Goal: Task Accomplishment & Management: Complete application form

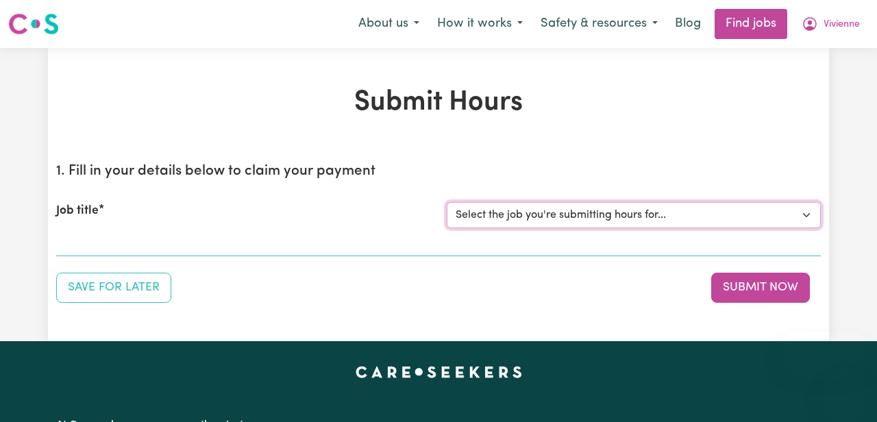
click at [630, 216] on select "Select the job you're submitting hours for... [[PERSON_NAME]] [DEMOGRAPHIC_DATA…" at bounding box center [634, 215] width 374 height 26
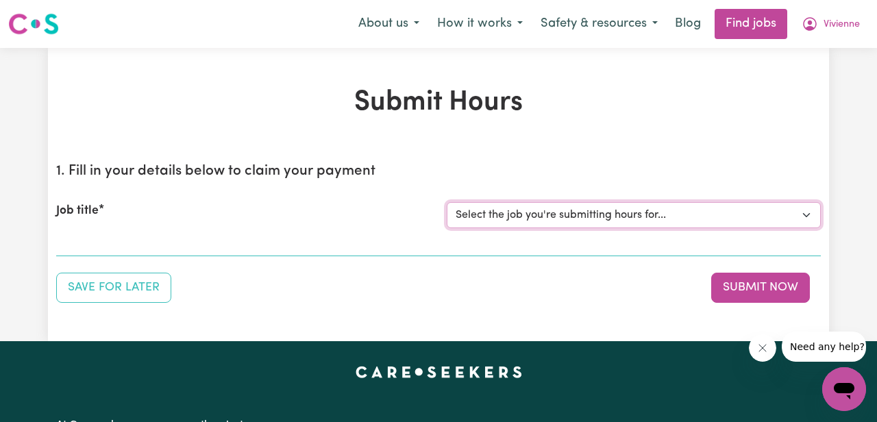
select select "7539"
click at [447, 202] on select "Select the job you're submitting hours for... [[PERSON_NAME]] [DEMOGRAPHIC_DATA…" at bounding box center [634, 215] width 374 height 26
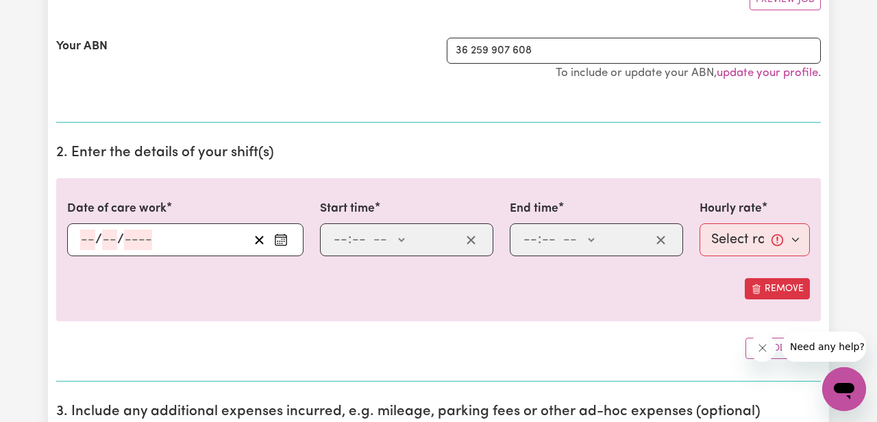
scroll to position [280, 0]
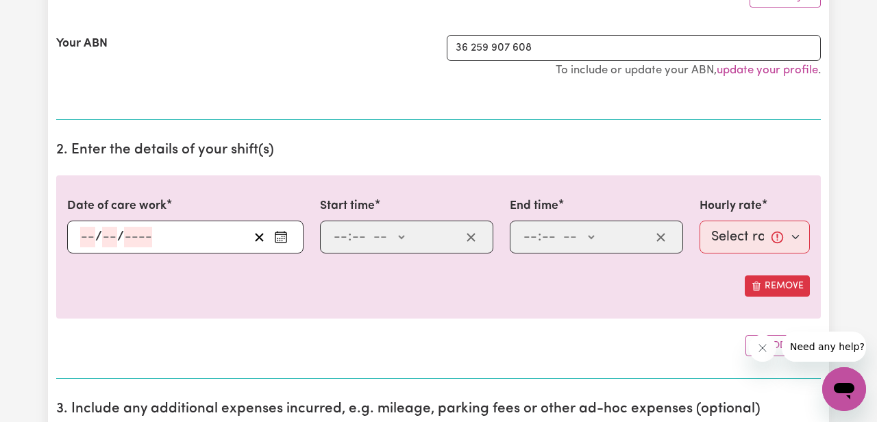
click at [87, 234] on input "number" at bounding box center [87, 237] width 15 height 21
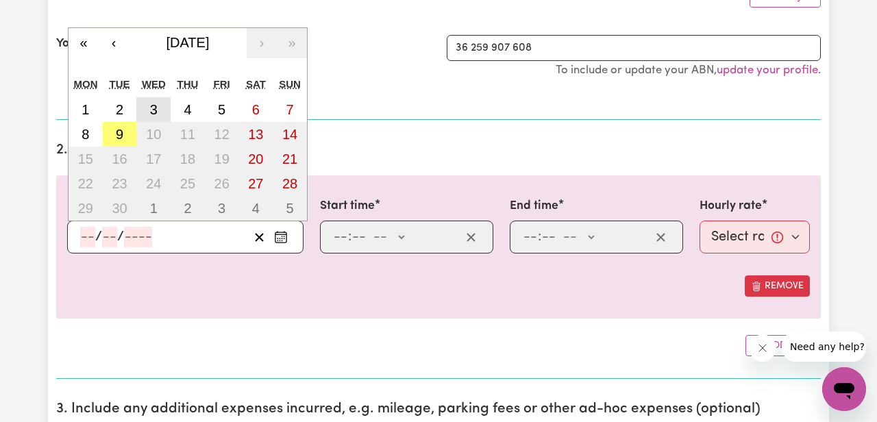
click at [154, 112] on abbr "3" at bounding box center [154, 109] width 8 height 15
type input "[DATE]"
type input "3"
type input "9"
type input "2025"
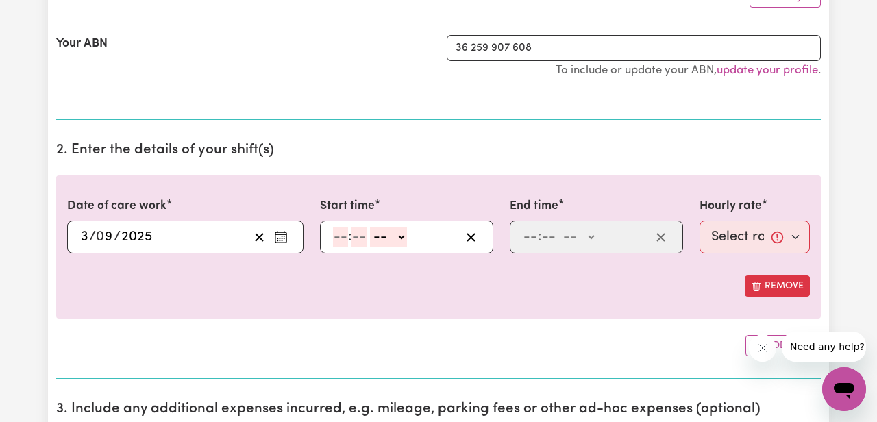
click at [335, 234] on input "number" at bounding box center [340, 237] width 15 height 21
type input "10"
type input "0"
click at [402, 238] on select "-- AM PM" at bounding box center [391, 237] width 37 height 21
select select "am"
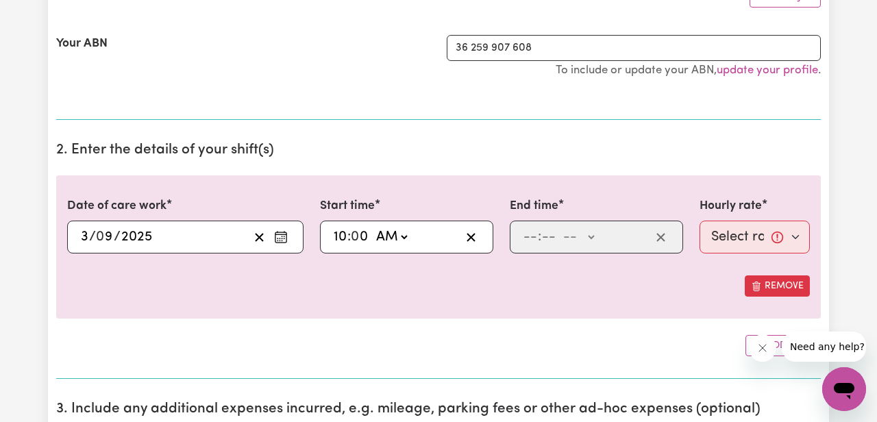
click at [373, 227] on select "-- AM PM" at bounding box center [391, 237] width 37 height 21
type input "10:00"
click at [530, 241] on input "number" at bounding box center [530, 237] width 15 height 21
type input "2"
type input "0"
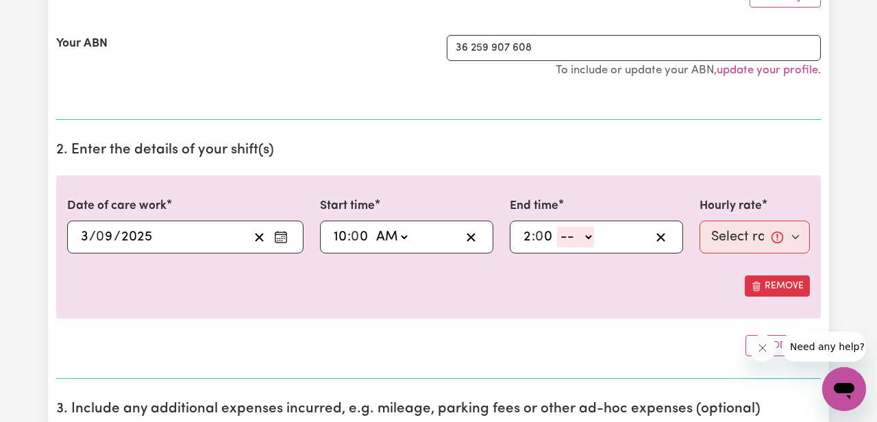
click at [586, 240] on select "-- AM PM" at bounding box center [575, 237] width 37 height 21
select select "pm"
click at [558, 227] on select "-- AM PM" at bounding box center [575, 237] width 37 height 21
type input "14:00"
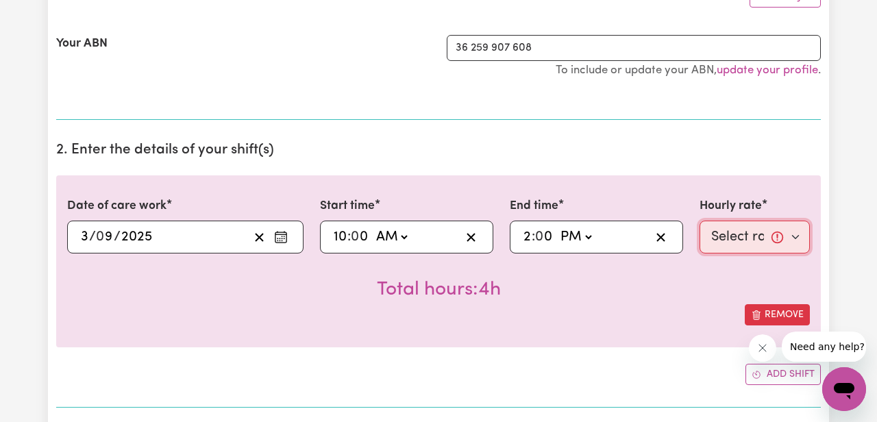
click at [734, 232] on select "Select rate... $61.33 (Weekday) $82.12 ([DATE]) $92.52 ([DATE]) $102.91 (Public…" at bounding box center [754, 237] width 110 height 33
select select "61.33-Weekday"
click at [699, 221] on select "Select rate... $61.33 (Weekday) $82.12 ([DATE]) $92.52 ([DATE]) $102.91 (Public…" at bounding box center [754, 237] width 110 height 33
click at [617, 286] on div "Total hours: 4h" at bounding box center [438, 278] width 743 height 51
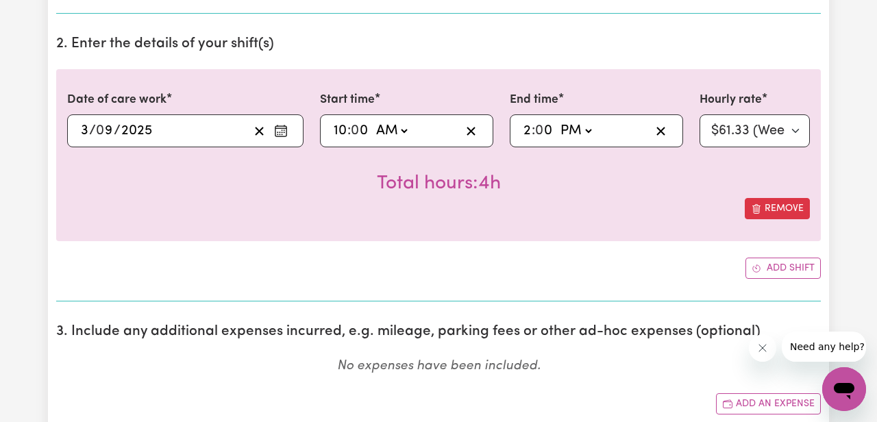
scroll to position [475, 0]
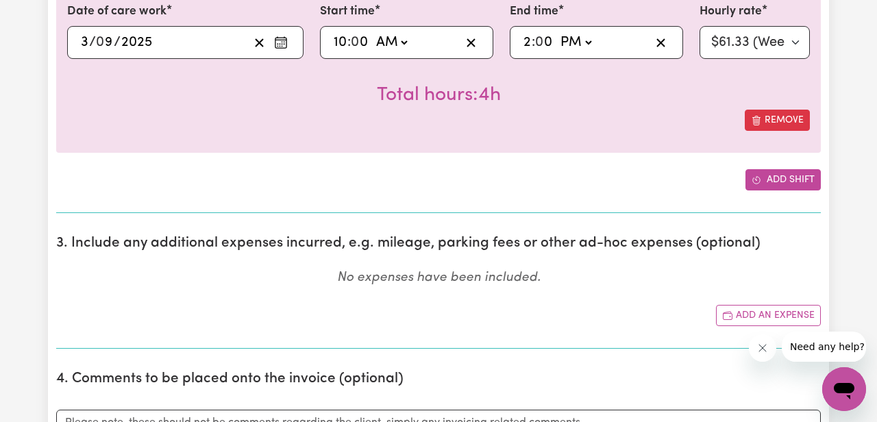
click at [782, 179] on button "Add shift" at bounding box center [782, 179] width 75 height 21
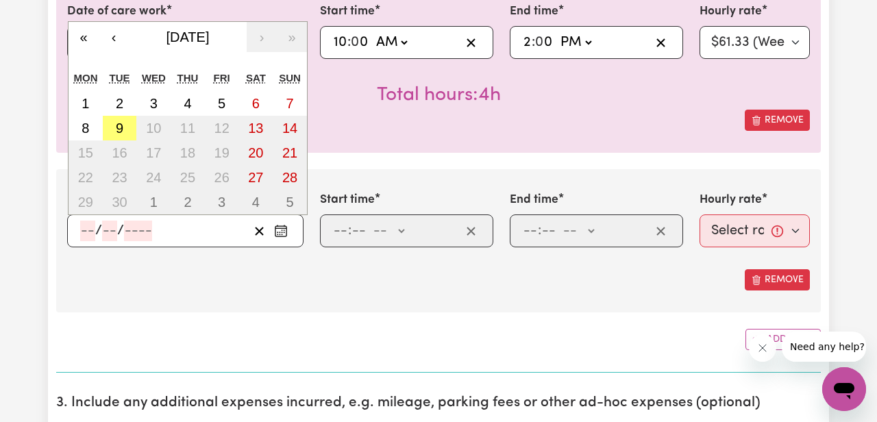
click at [87, 232] on input "number" at bounding box center [87, 231] width 15 height 21
click at [225, 103] on abbr "5" at bounding box center [222, 103] width 8 height 15
type input "[DATE]"
type input "5"
type input "9"
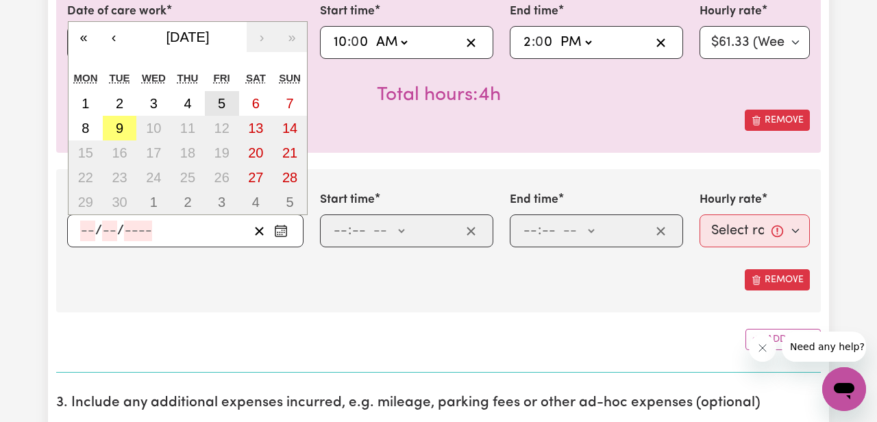
type input "2025"
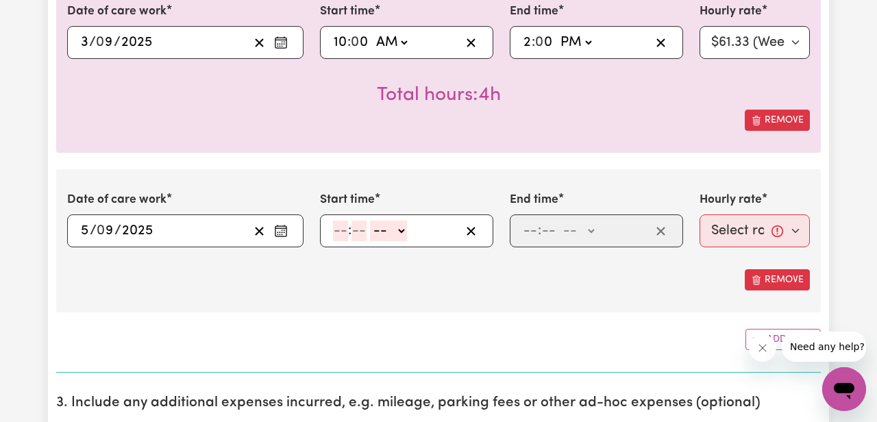
click at [343, 228] on input "number" at bounding box center [340, 231] width 15 height 21
type input "9"
type input "30"
click at [388, 231] on select "-- AM PM" at bounding box center [384, 231] width 37 height 21
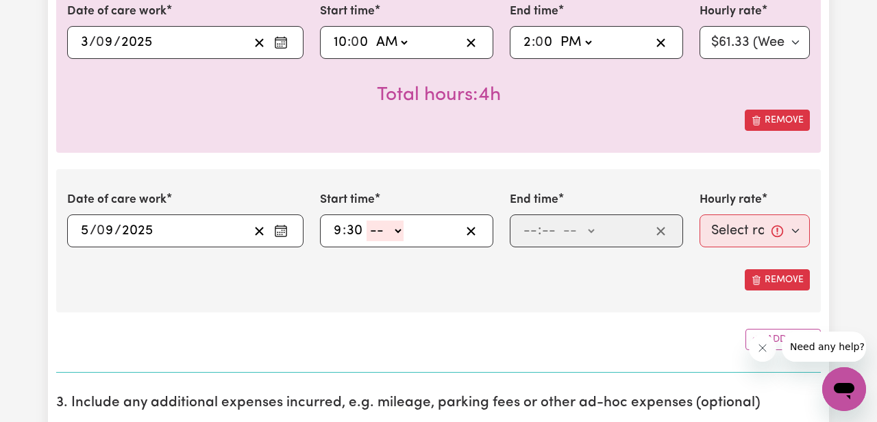
select select "am"
click at [366, 221] on select "-- AM PM" at bounding box center [384, 231] width 37 height 21
type input "09:30"
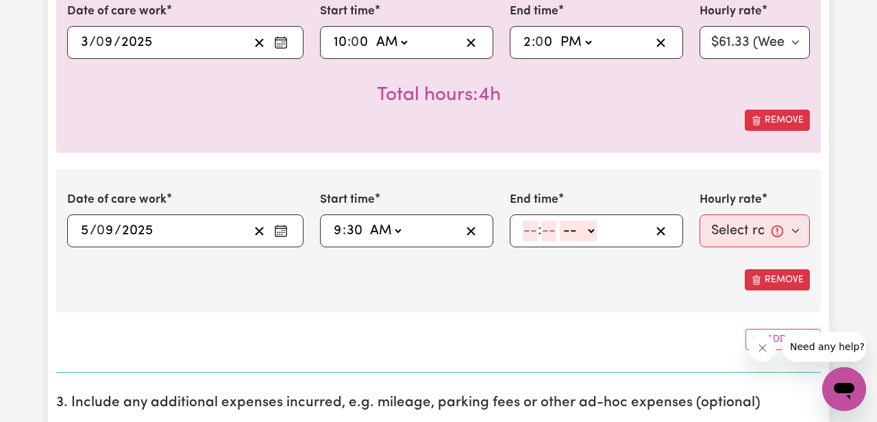
click at [534, 229] on input "number" at bounding box center [530, 231] width 15 height 21
type input "4"
type input "30"
click at [571, 234] on select "-- AM PM" at bounding box center [574, 231] width 37 height 21
select select "pm"
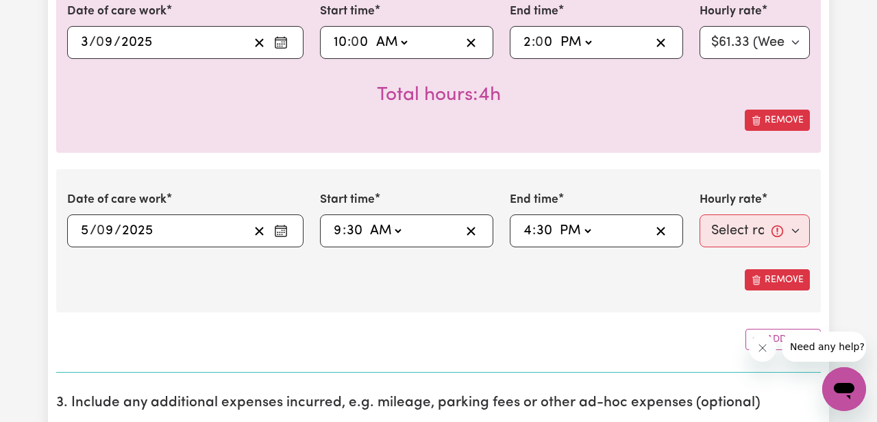
click at [556, 221] on select "-- AM PM" at bounding box center [574, 231] width 37 height 21
type input "16:30"
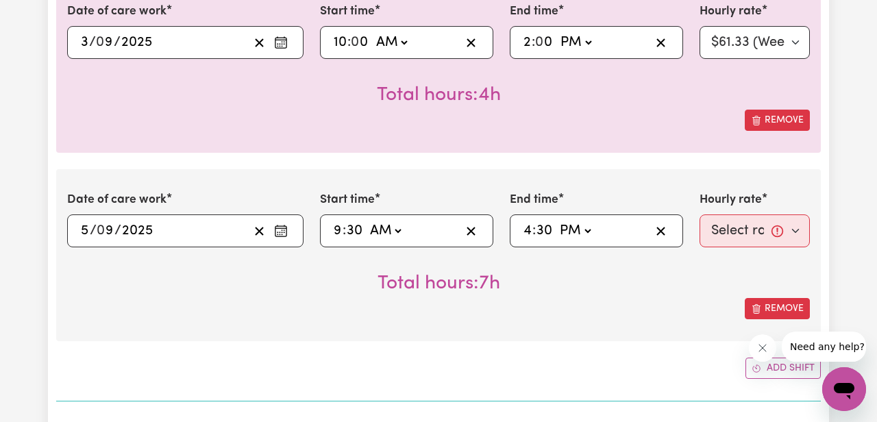
click at [600, 303] on div "Remove" at bounding box center [438, 308] width 743 height 21
click at [727, 226] on select "Select rate... $61.33 (Weekday) $82.12 ([DATE]) $92.52 ([DATE]) $102.91 (Public…" at bounding box center [754, 230] width 110 height 33
select select "61.33-Weekday"
click at [699, 214] on select "Select rate... $61.33 (Weekday) $82.12 ([DATE]) $92.52 ([DATE]) $102.91 (Public…" at bounding box center [754, 230] width 110 height 33
click at [587, 298] on div "Remove" at bounding box center [438, 308] width 743 height 21
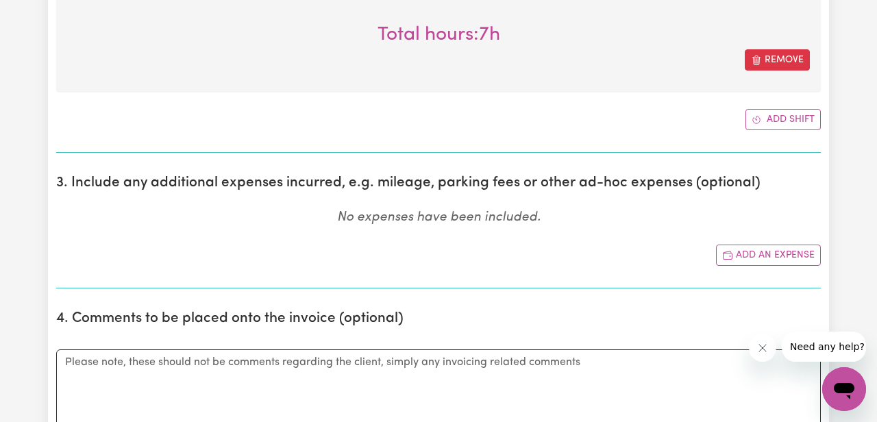
scroll to position [736, 0]
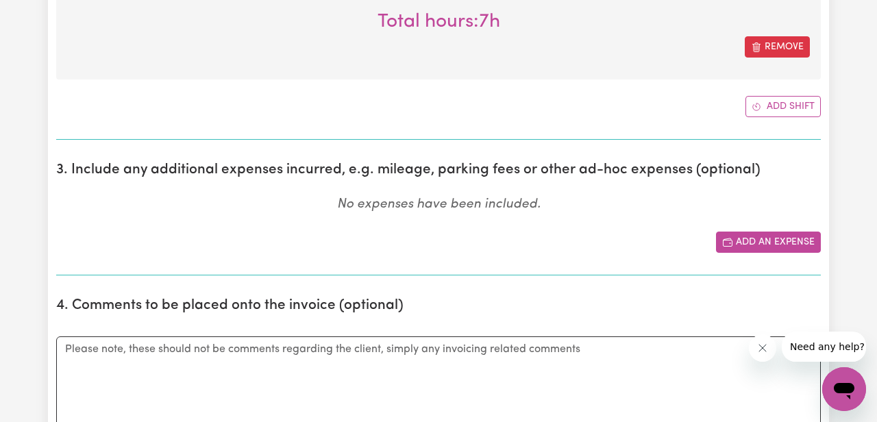
click at [737, 245] on button "Add an expense" at bounding box center [768, 242] width 105 height 21
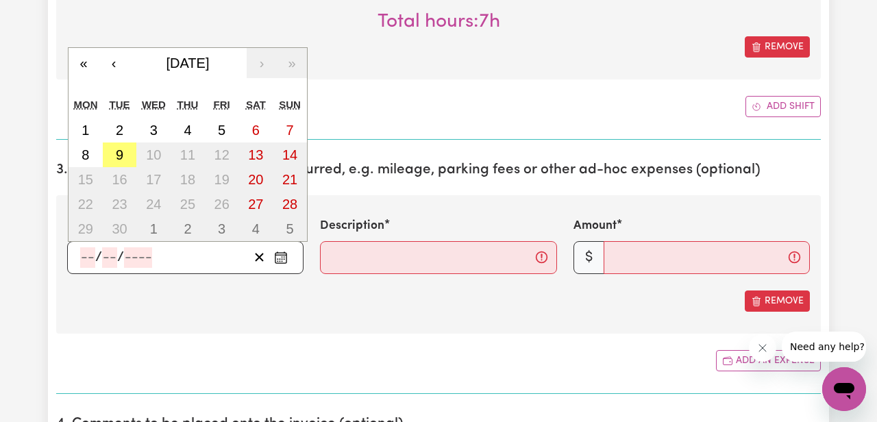
click at [90, 259] on input "number" at bounding box center [87, 257] width 15 height 21
click at [153, 134] on abbr "3" at bounding box center [154, 130] width 8 height 15
type input "[DATE]"
type input "3"
type input "9"
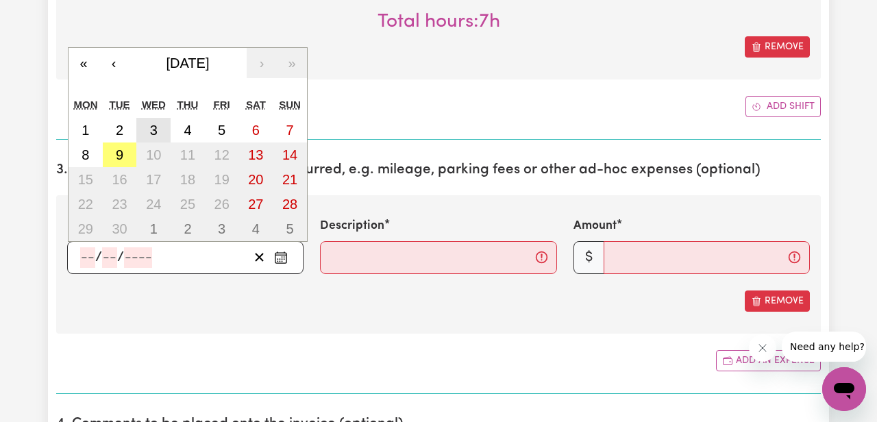
type input "2025"
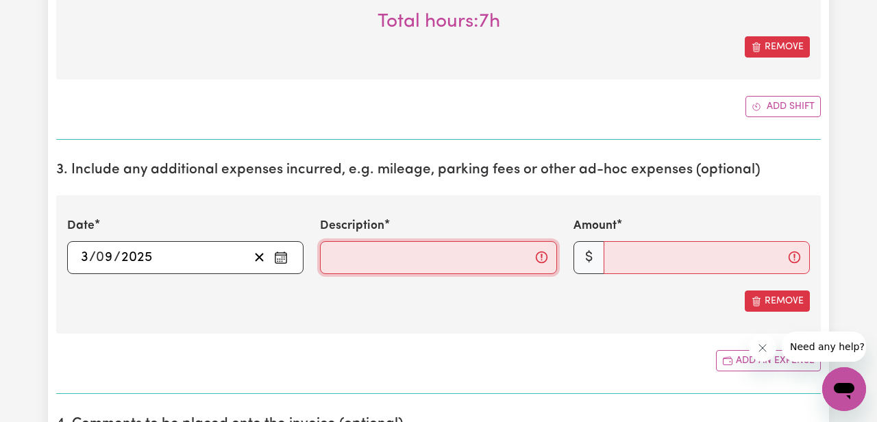
click at [366, 247] on input "Description" at bounding box center [438, 257] width 236 height 33
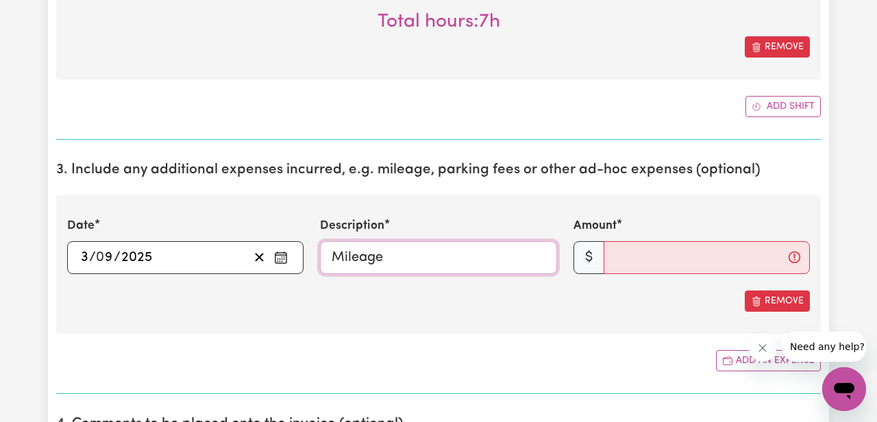
type input "Mileage"
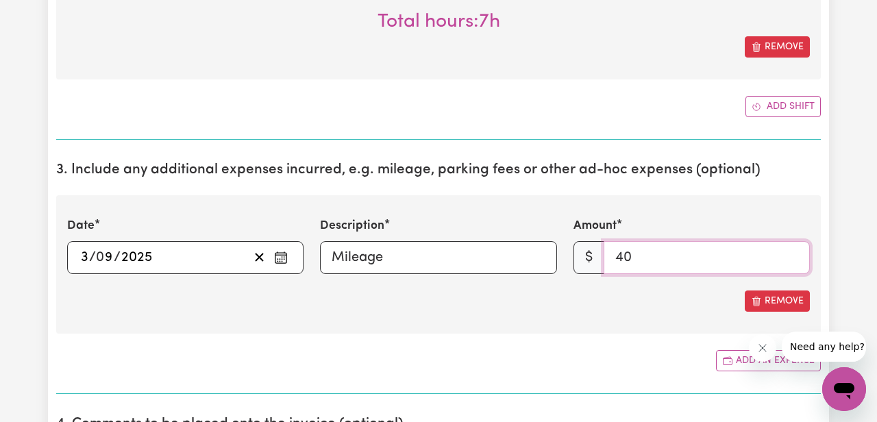
type input "40"
click at [416, 325] on div "Date [DATE] 3 / 0 9 / 2025 « ‹ [DATE] › » Mon Tue Wed Thu Fri Sat Sun 1 2 3 4 5…" at bounding box center [438, 264] width 764 height 138
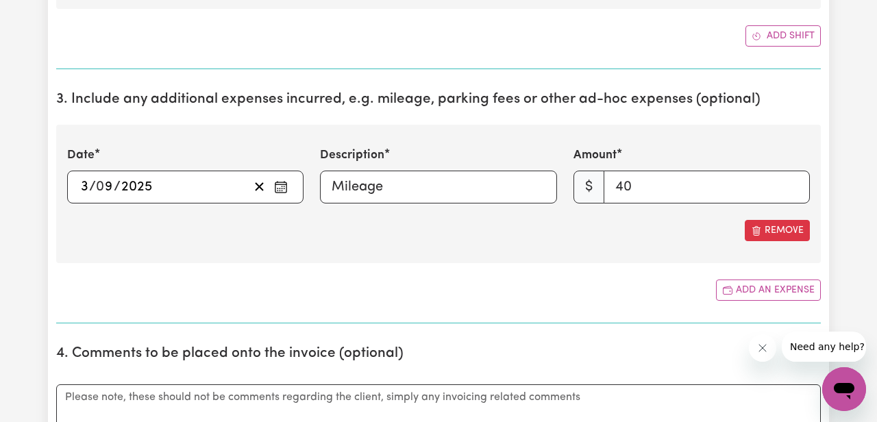
scroll to position [808, 0]
click at [749, 286] on button "Add an expense" at bounding box center [768, 289] width 105 height 21
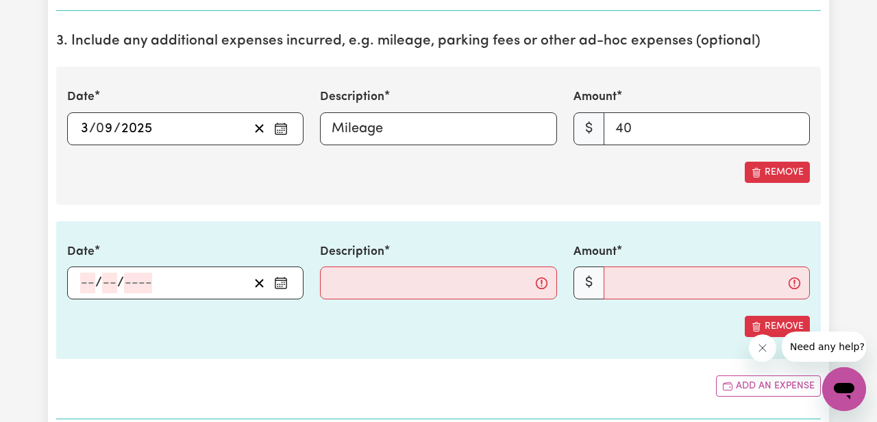
scroll to position [866, 0]
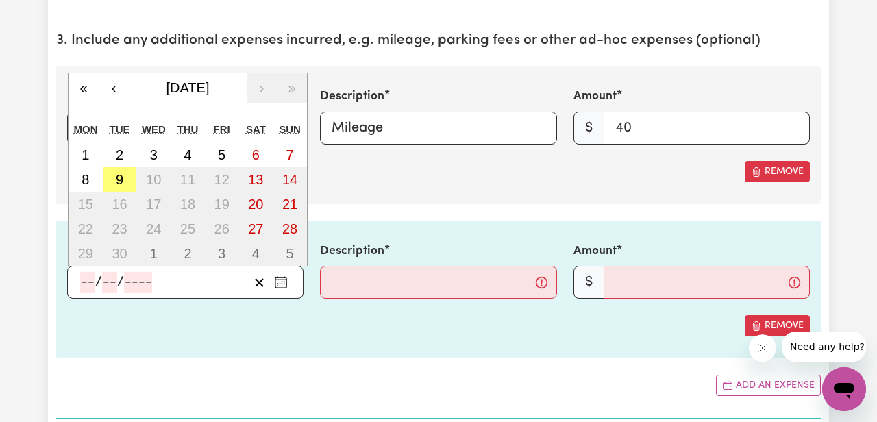
click at [85, 285] on input "number" at bounding box center [87, 282] width 15 height 21
click at [219, 155] on abbr "5" at bounding box center [222, 154] width 8 height 15
type input "[DATE]"
type input "5"
type input "9"
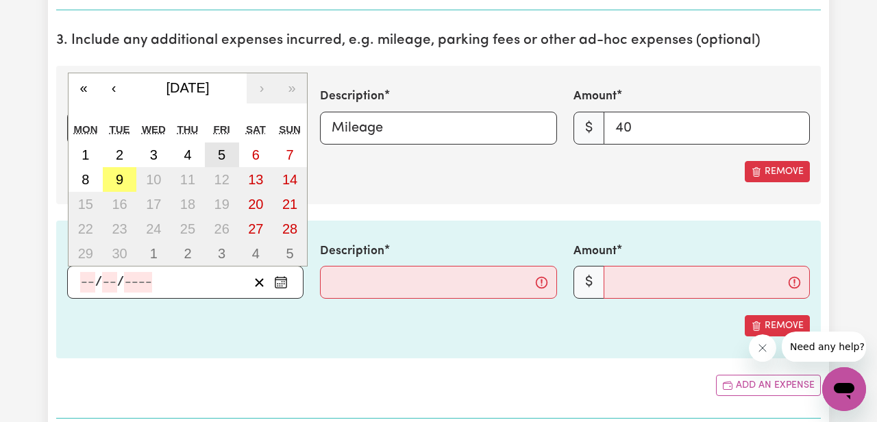
type input "2025"
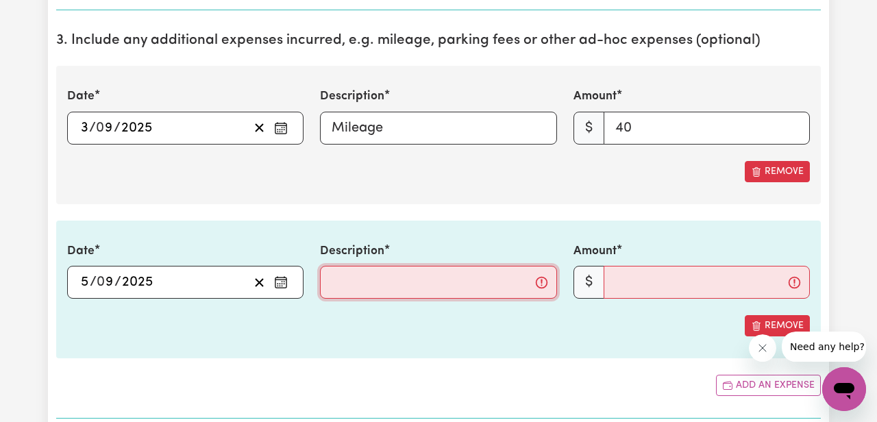
click at [365, 285] on input "Description" at bounding box center [438, 282] width 236 height 33
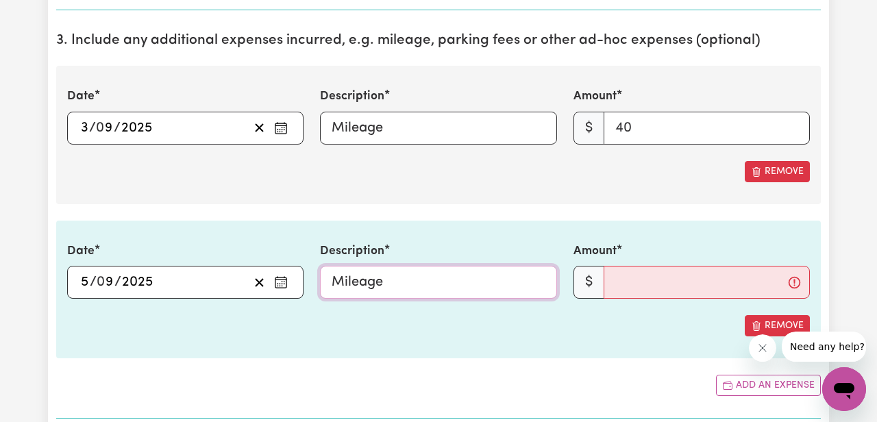
type input "Mileage"
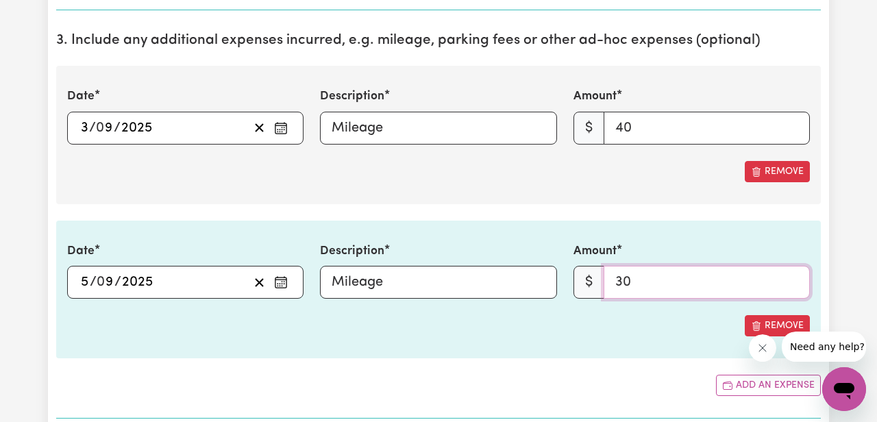
type input "30"
click at [384, 317] on div "Remove" at bounding box center [438, 325] width 743 height 21
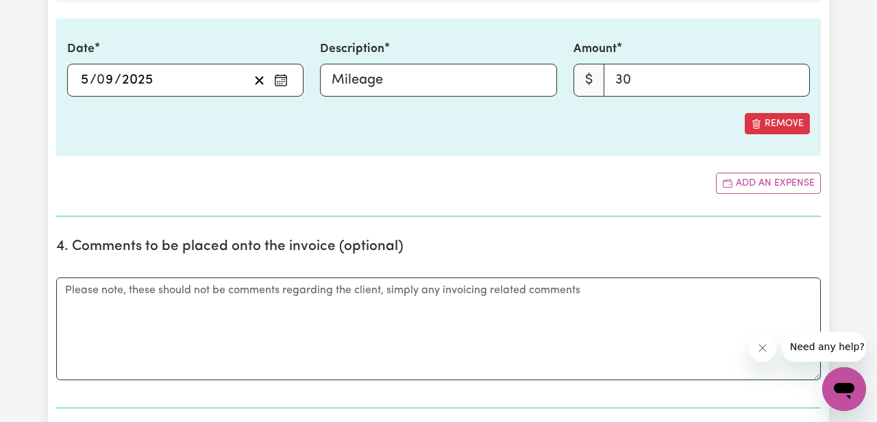
scroll to position [1085, 0]
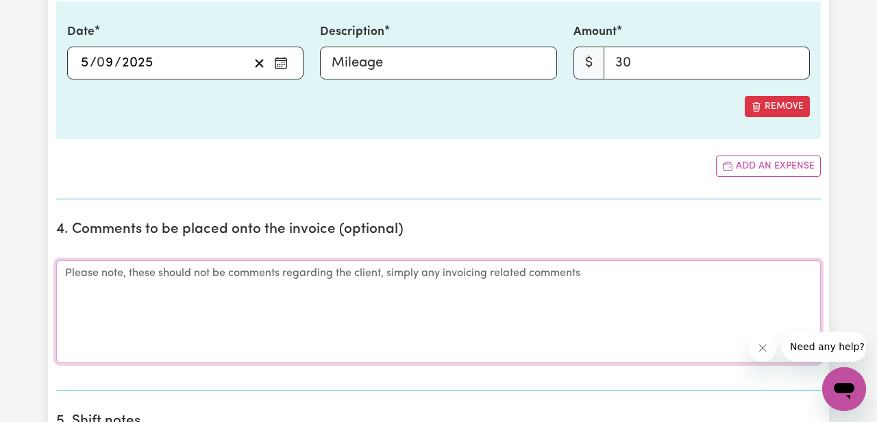
click at [244, 277] on textarea "Comments" at bounding box center [438, 311] width 764 height 103
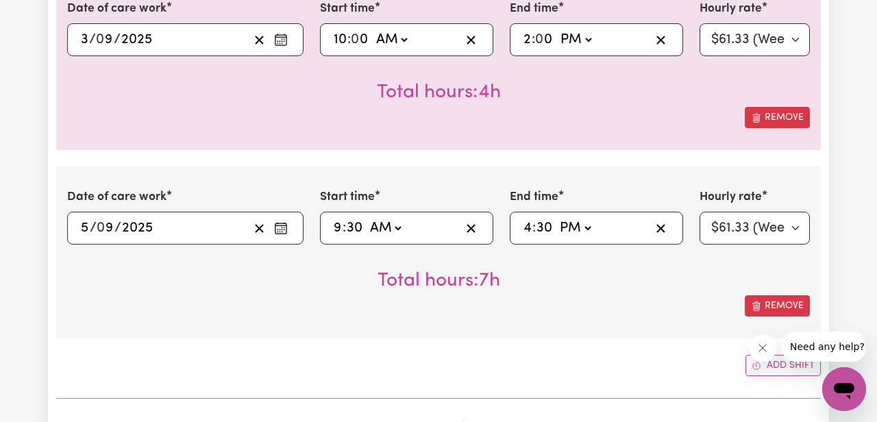
scroll to position [479, 0]
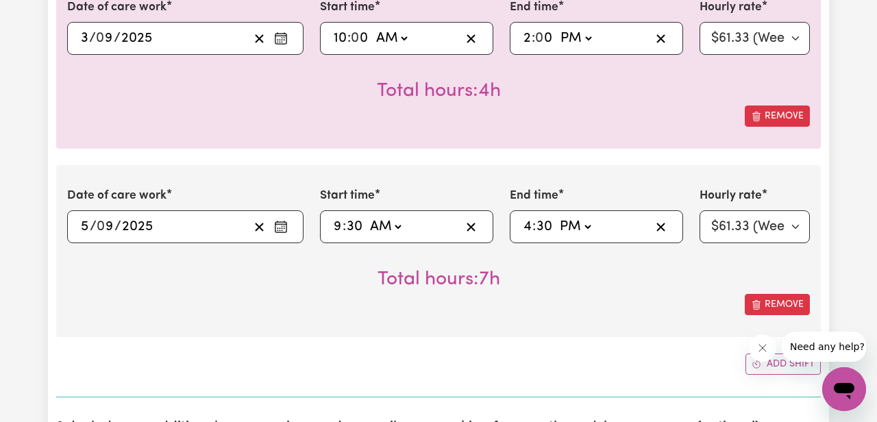
type textarea "Note: An extra hour added on"
click at [584, 233] on select "AM PM" at bounding box center [574, 226] width 37 height 21
click at [544, 227] on input "30" at bounding box center [544, 226] width 17 height 21
type input "16:00"
type input "0"
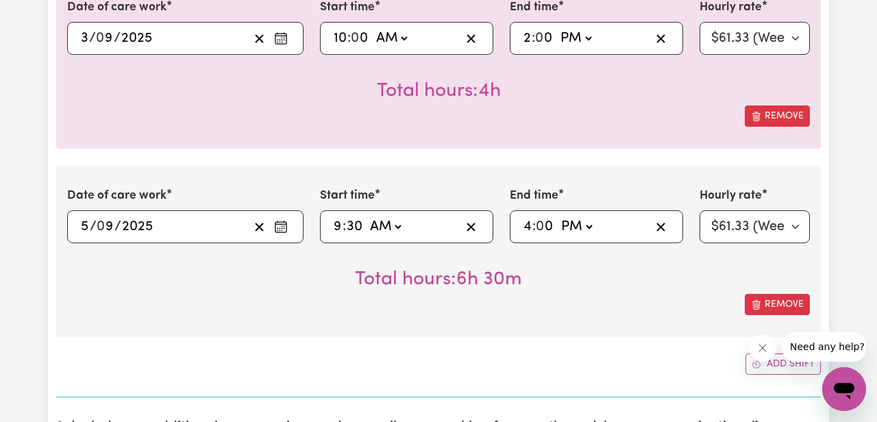
click at [493, 299] on div "Remove" at bounding box center [438, 304] width 743 height 21
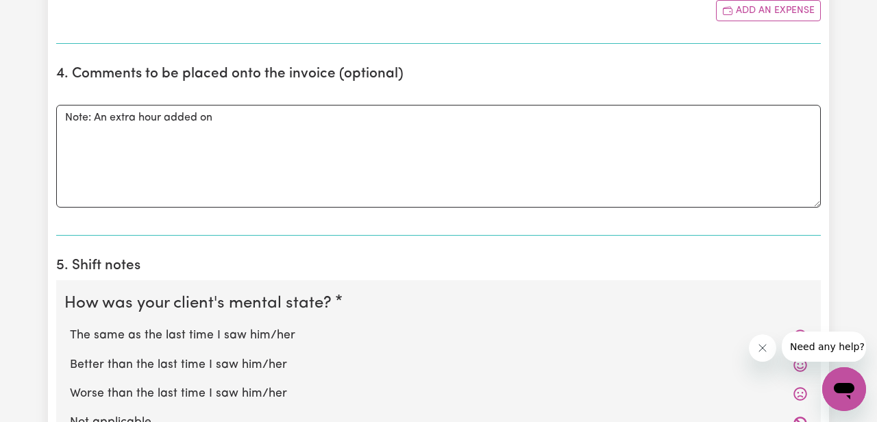
scroll to position [1244, 0]
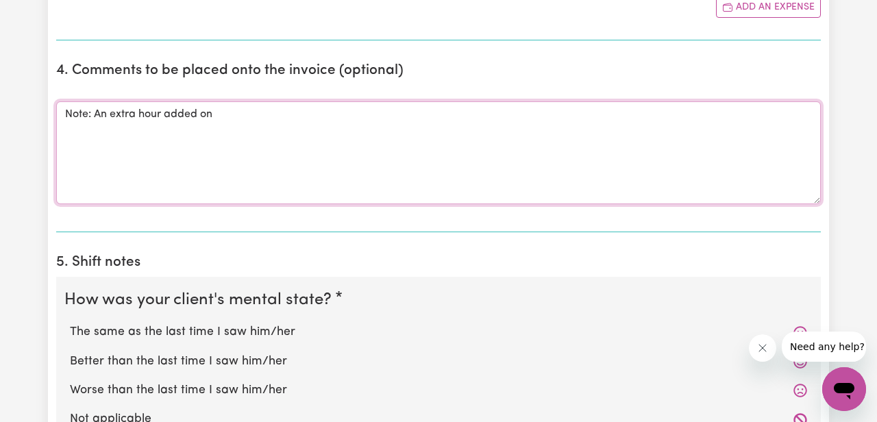
click at [239, 115] on textarea "Note: An extra hour added on" at bounding box center [438, 152] width 764 height 103
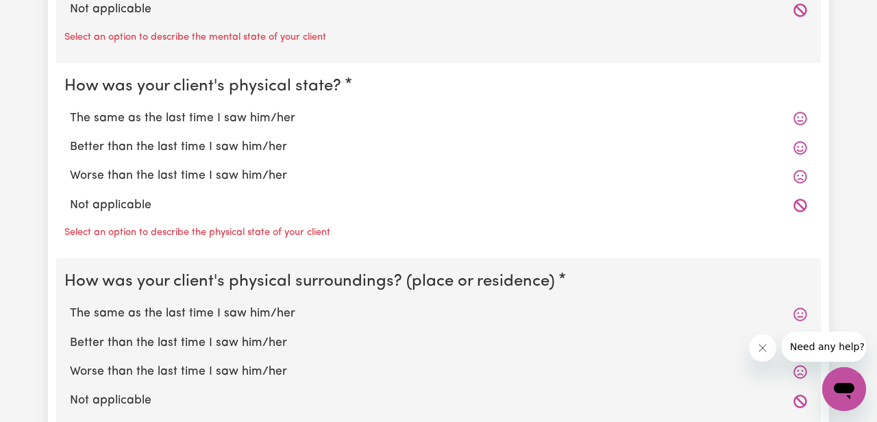
scroll to position [1665, 0]
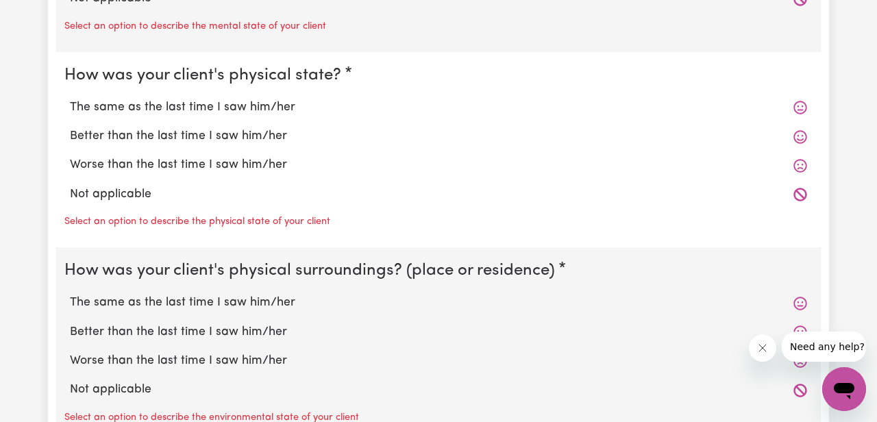
type textarea "Note: An extra hour added on [DATE] for admin related tasks, printing, filling …"
click at [122, 194] on label "Not applicable" at bounding box center [438, 195] width 737 height 18
click at [70, 186] on input "Not applicable" at bounding box center [69, 185] width 1 height 1
radio input "true"
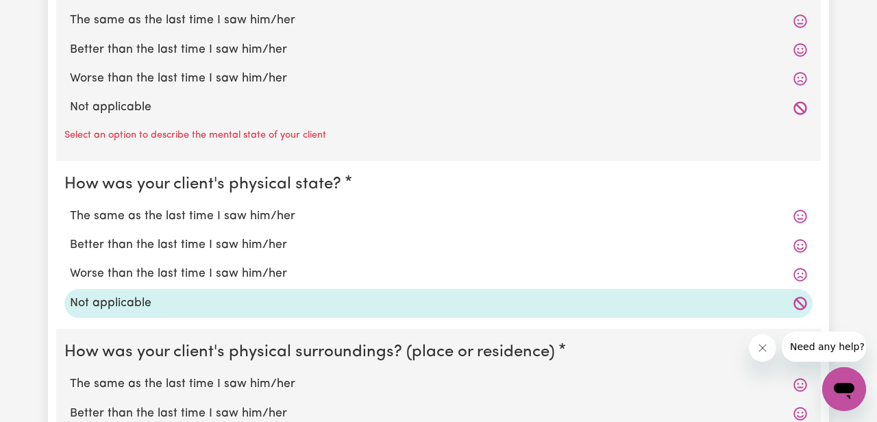
scroll to position [1557, 0]
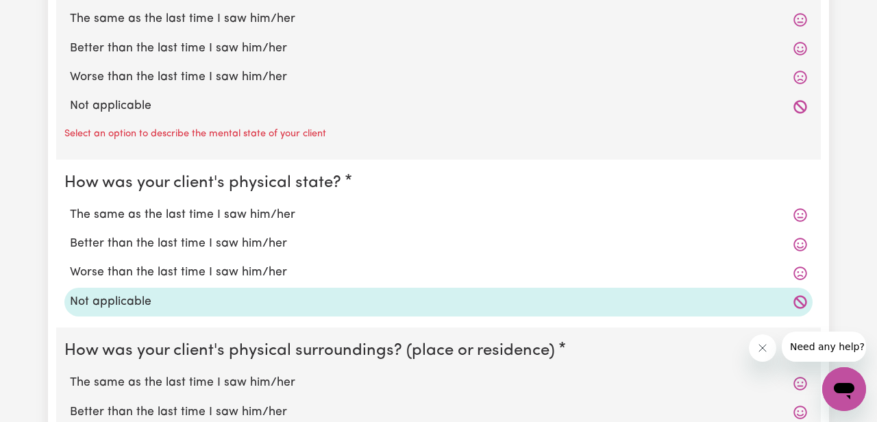
click at [86, 101] on label "Not applicable" at bounding box center [438, 106] width 737 height 18
click at [70, 97] on input "Not applicable" at bounding box center [69, 97] width 1 height 1
radio input "true"
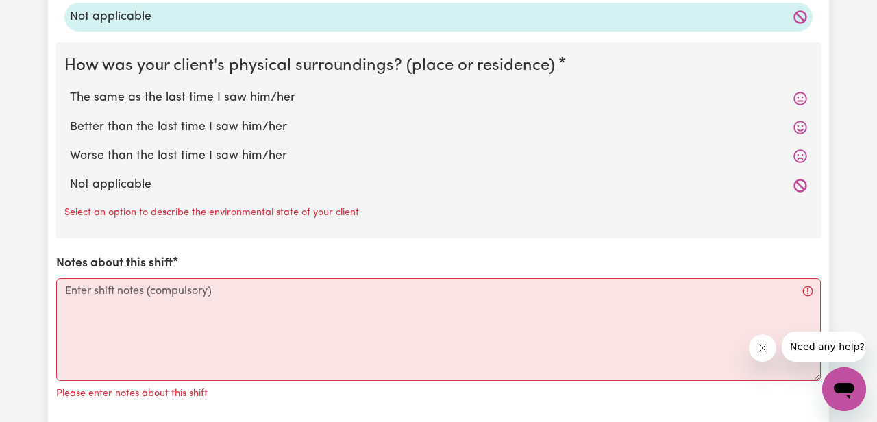
scroll to position [1866, 0]
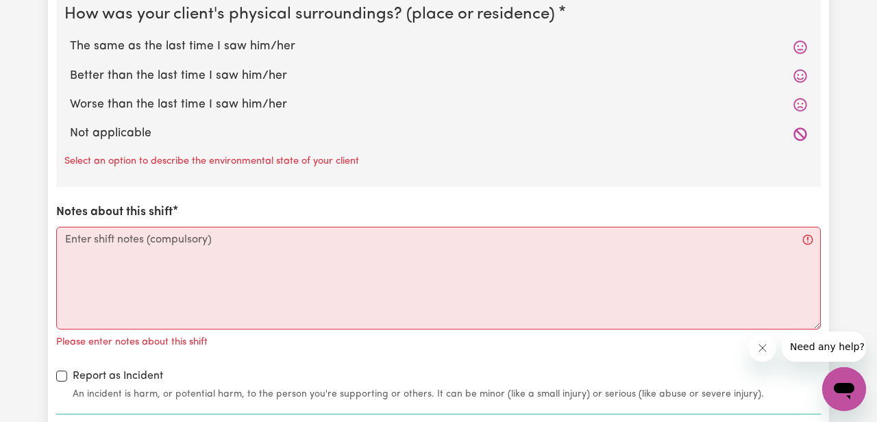
click at [95, 125] on label "Not applicable" at bounding box center [438, 134] width 737 height 18
click at [70, 125] on input "Not applicable" at bounding box center [69, 124] width 1 height 1
radio input "true"
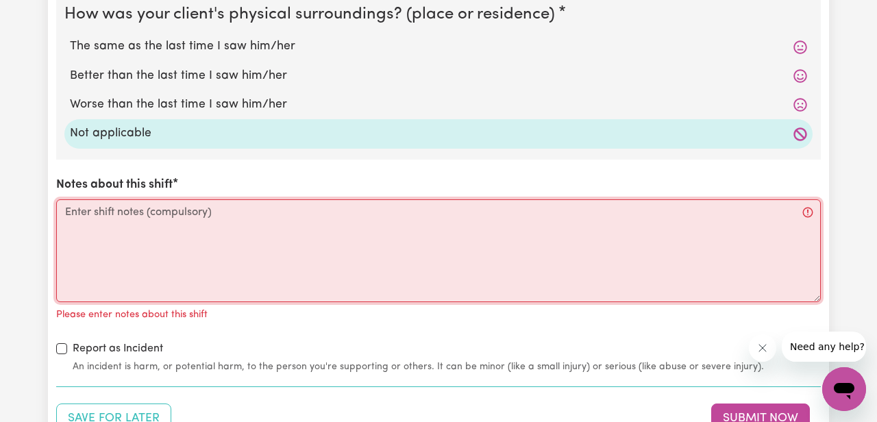
click at [92, 218] on textarea "Notes about this shift" at bounding box center [438, 250] width 764 height 103
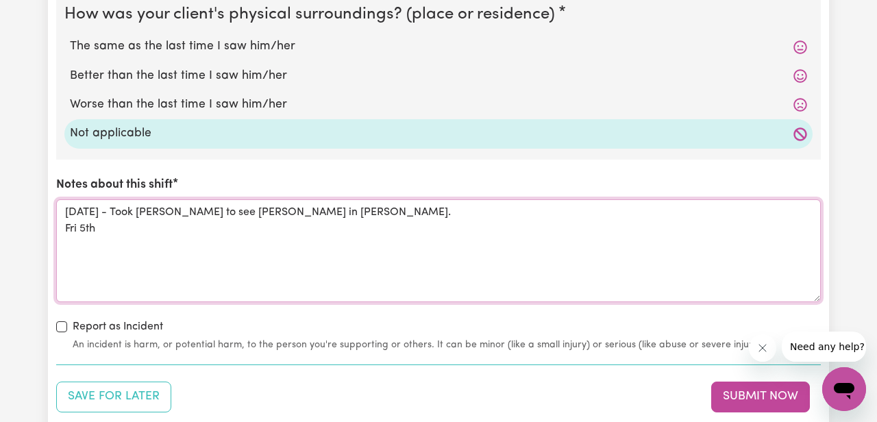
click at [92, 218] on textarea "[DATE] - Took [PERSON_NAME] to see [PERSON_NAME] in [PERSON_NAME]. Fri 5th" at bounding box center [438, 250] width 764 height 103
click at [125, 236] on textarea "[DATE] - Took [PERSON_NAME] to see [PERSON_NAME] in [PERSON_NAME]. Fri 5th" at bounding box center [438, 250] width 764 height 103
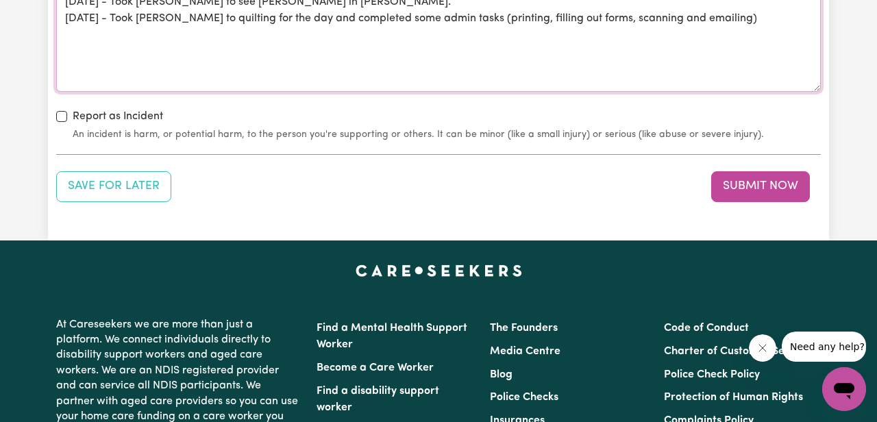
scroll to position [2087, 0]
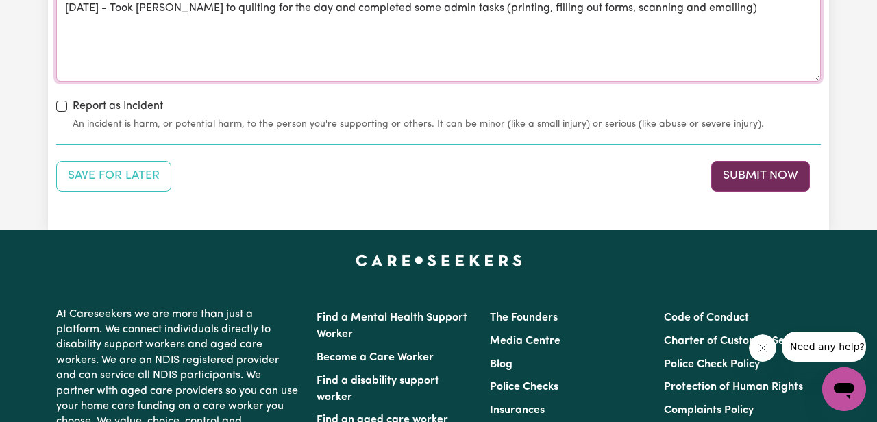
type textarea "[DATE] - Took [PERSON_NAME] to see [PERSON_NAME] in [PERSON_NAME]. [DATE] - Too…"
click at [751, 182] on button "Submit Now" at bounding box center [760, 176] width 99 height 30
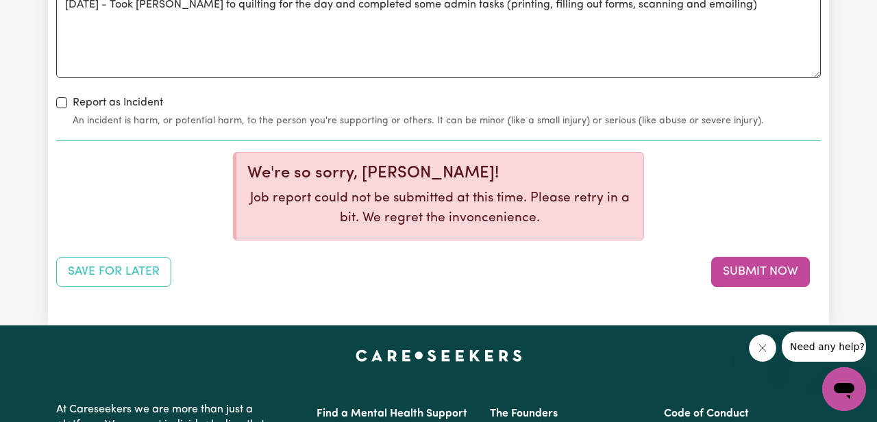
scroll to position [2091, 0]
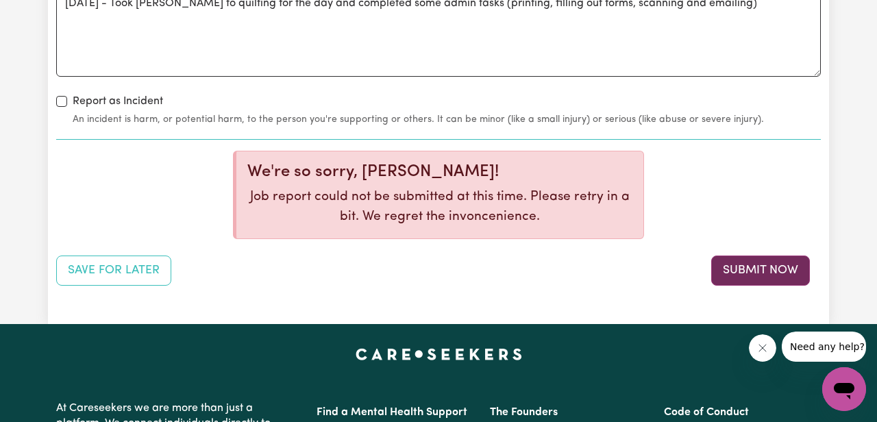
click at [739, 275] on button "Submit Now" at bounding box center [760, 271] width 99 height 30
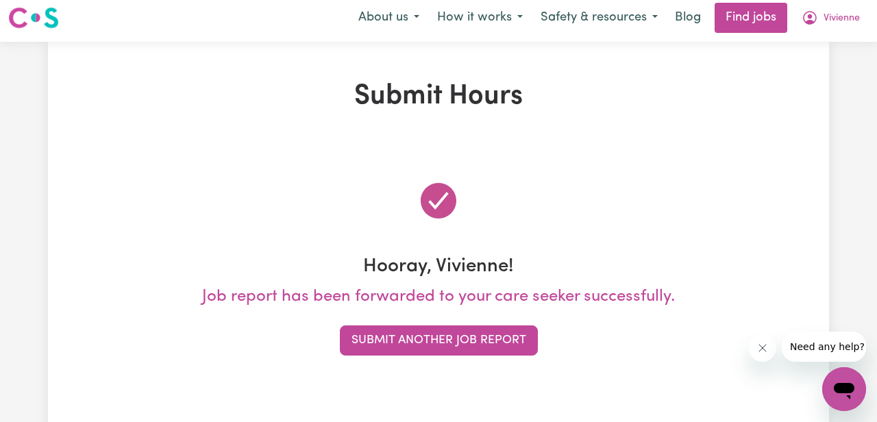
scroll to position [0, 0]
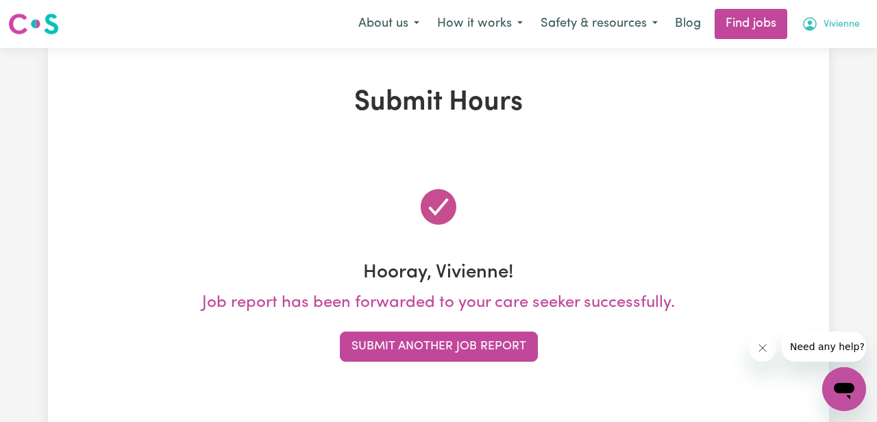
click at [819, 20] on button "Vivienne" at bounding box center [831, 24] width 76 height 29
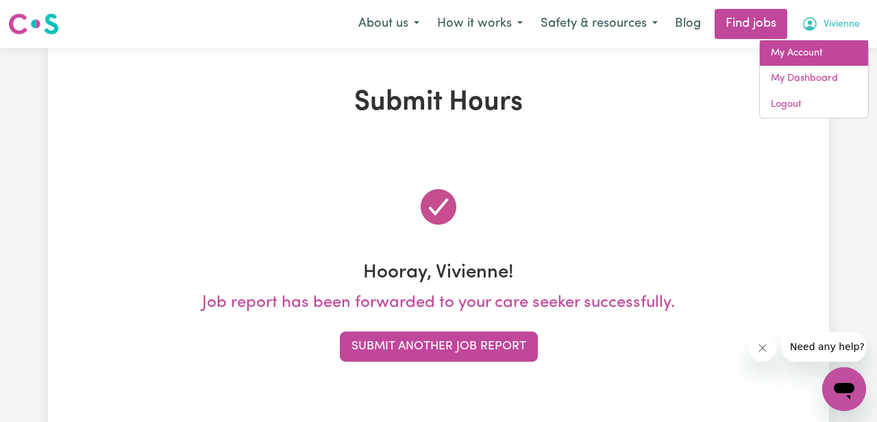
click at [786, 51] on link "My Account" at bounding box center [814, 53] width 108 height 26
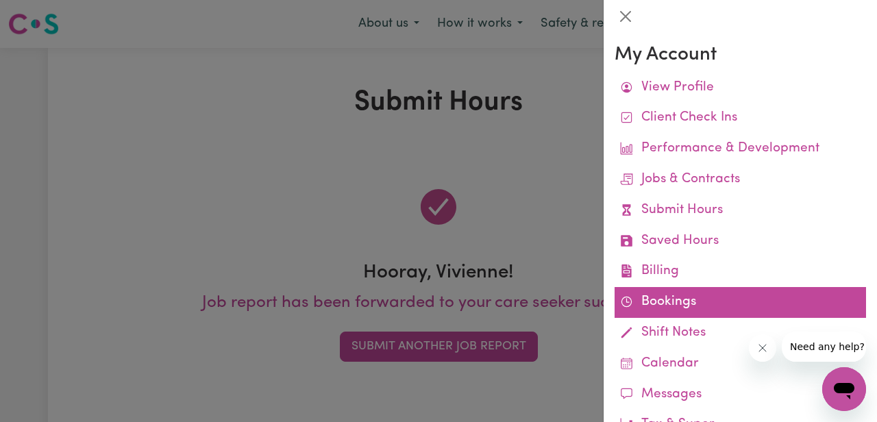
click at [660, 300] on link "Bookings" at bounding box center [739, 302] width 251 height 31
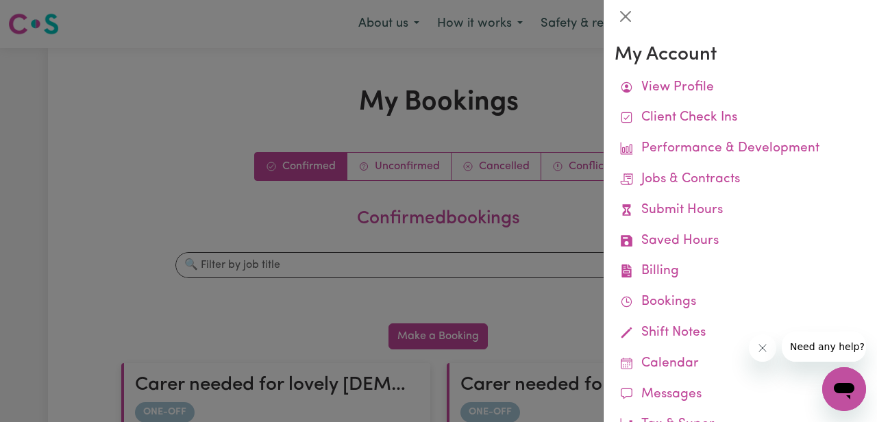
click at [552, 260] on div at bounding box center [438, 211] width 877 height 422
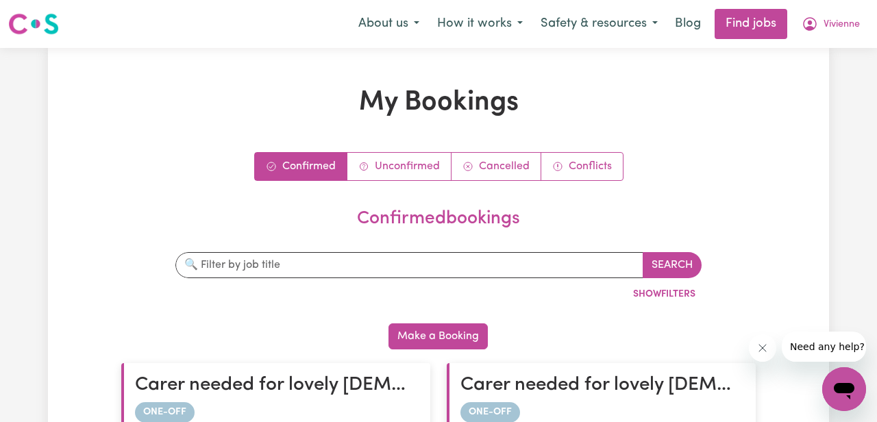
click at [566, 217] on h2 "confirmed bookings" at bounding box center [438, 219] width 623 height 22
click at [827, 23] on span "Vivienne" at bounding box center [841, 24] width 36 height 15
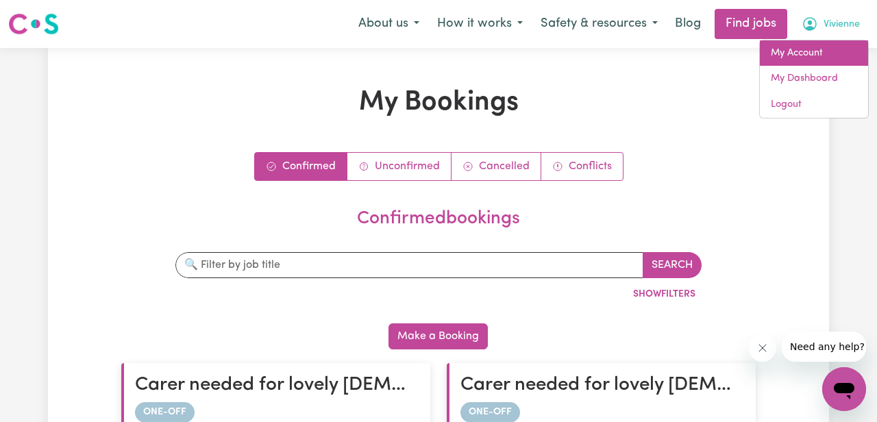
click at [795, 51] on link "My Account" at bounding box center [814, 53] width 108 height 26
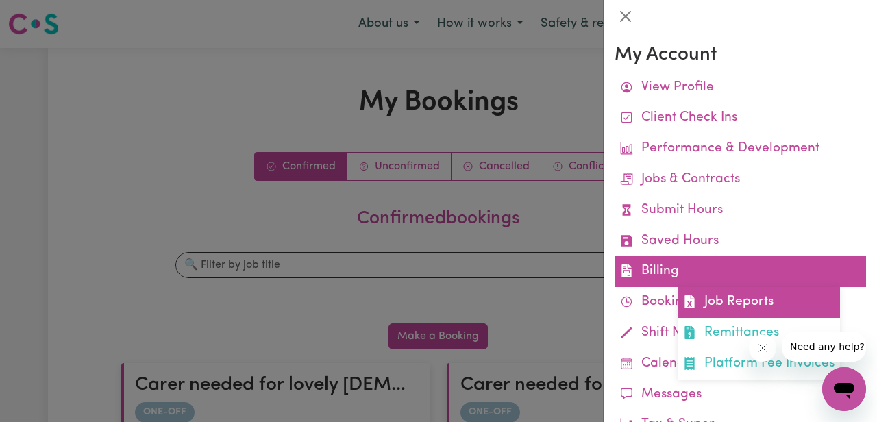
click at [718, 303] on link "Job Reports" at bounding box center [758, 302] width 162 height 31
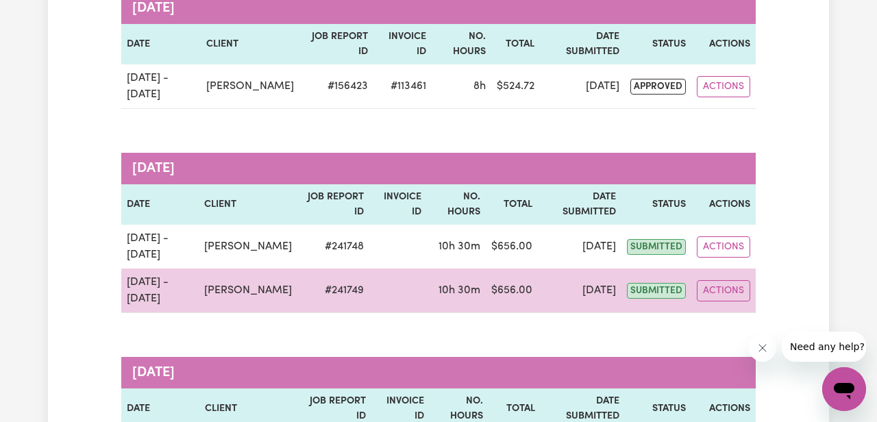
scroll to position [223, 0]
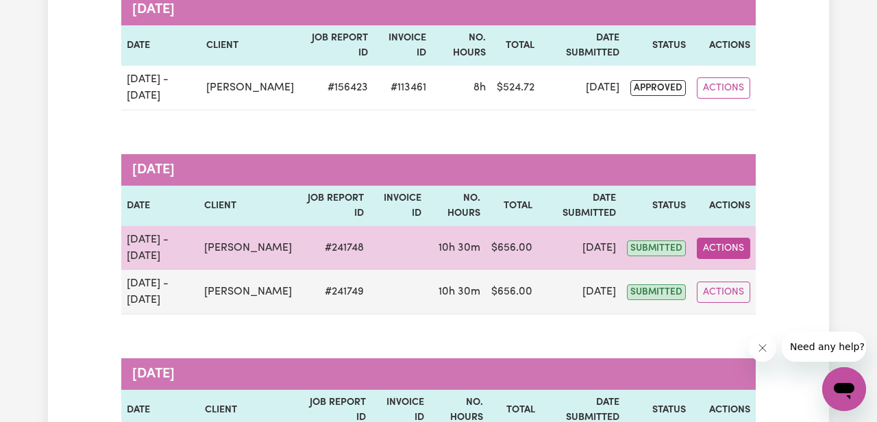
click at [736, 251] on button "Actions" at bounding box center [723, 248] width 53 height 21
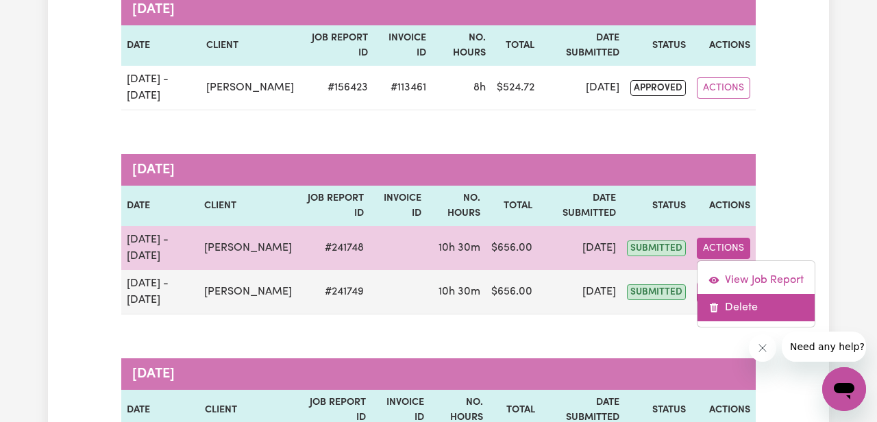
click at [719, 307] on icon "Delete job report 241748" at bounding box center [713, 307] width 11 height 11
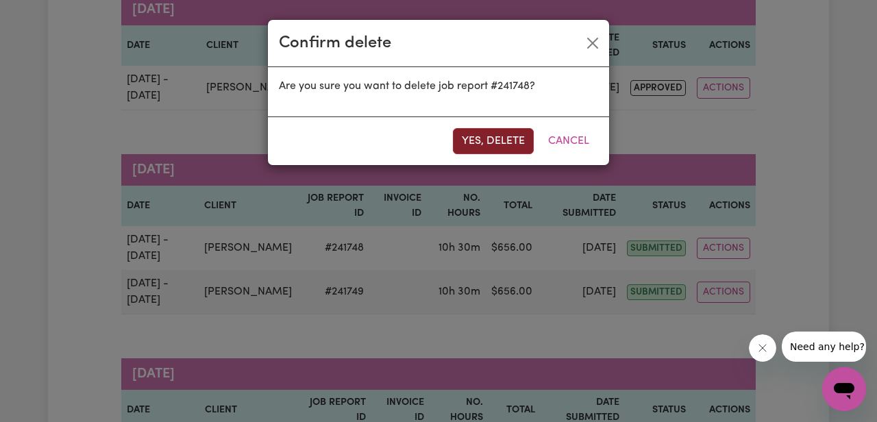
click at [485, 145] on button "Yes, delete" at bounding box center [493, 141] width 81 height 26
